Goal: Task Accomplishment & Management: Use online tool/utility

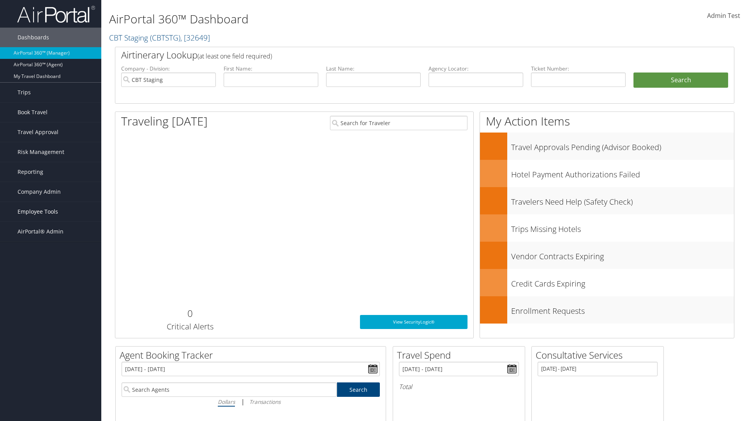
click at [51, 212] on span "Employee Tools" at bounding box center [38, 211] width 41 height 19
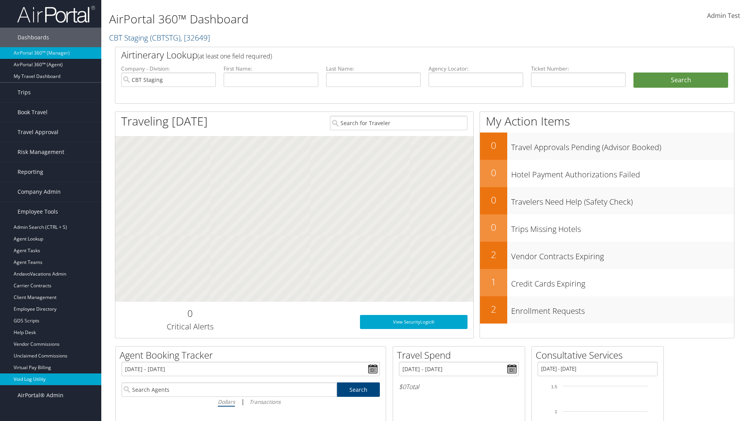
click at [51, 379] on link "Void Log Utility" at bounding box center [50, 379] width 101 height 12
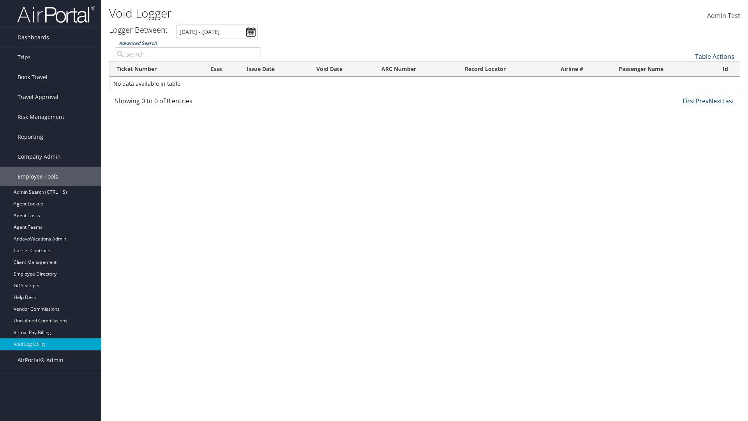
type input "7855107564"
